Goal: Use online tool/utility: Utilize a website feature to perform a specific function

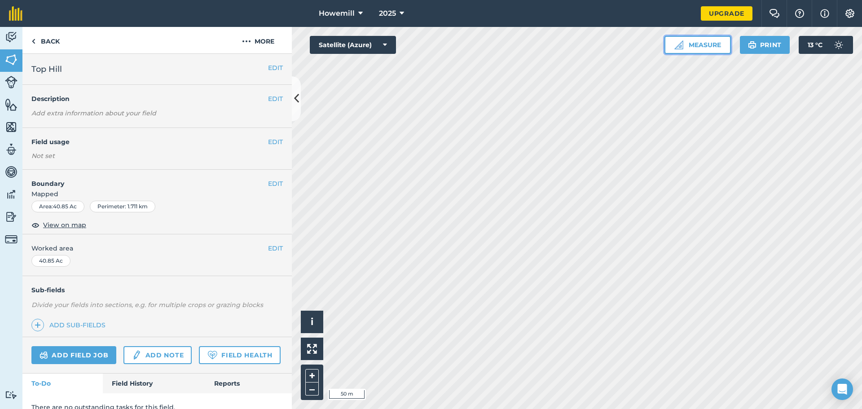
click at [684, 44] on button "Measure" at bounding box center [697, 45] width 66 height 18
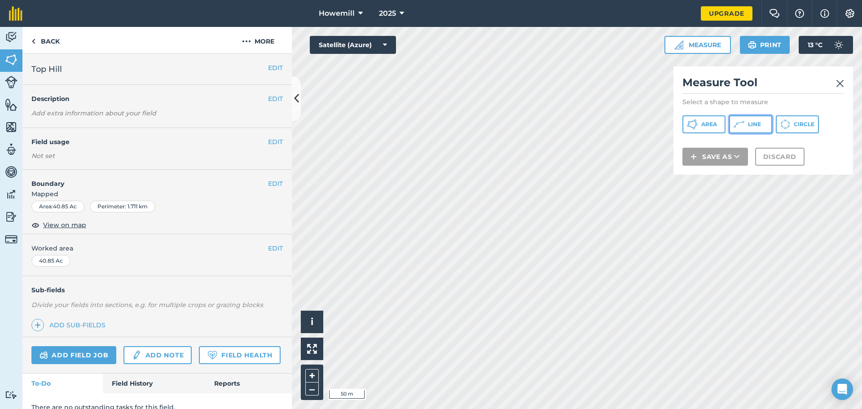
click at [749, 124] on span "Line" at bounding box center [754, 124] width 13 height 7
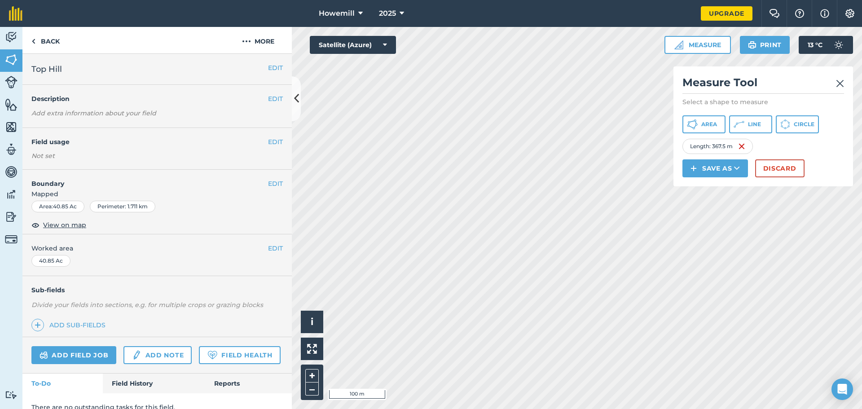
click at [775, 145] on div "Length : 367.5 m" at bounding box center [763, 146] width 162 height 15
click at [769, 126] on button "Line" at bounding box center [750, 124] width 43 height 18
